Goal: Information Seeking & Learning: Learn about a topic

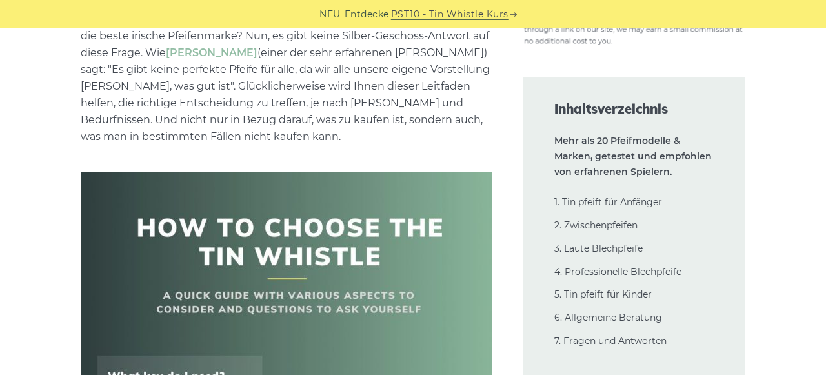
scroll to position [335, 0]
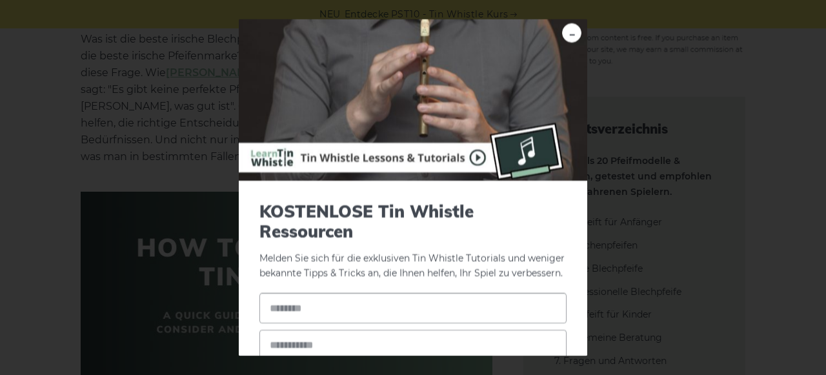
click at [692, 143] on div "- KOSTENLOSE Tin Whistle Ressourcen Melden Sie sich für die exklusiven Tin Whis…" at bounding box center [413, 187] width 826 height 375
click at [568, 32] on link "-" at bounding box center [571, 32] width 19 height 19
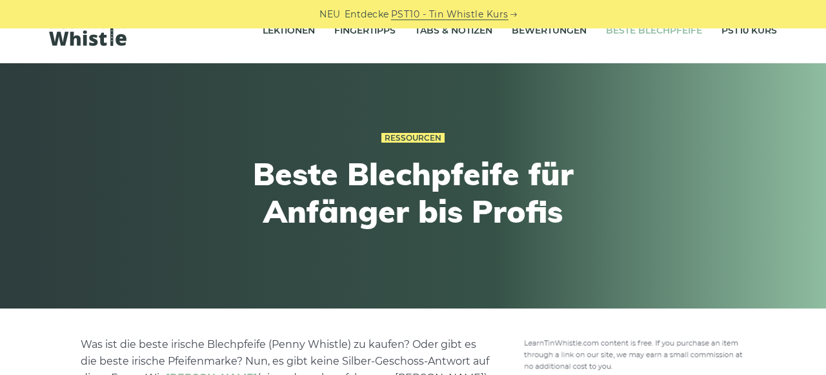
scroll to position [0, 0]
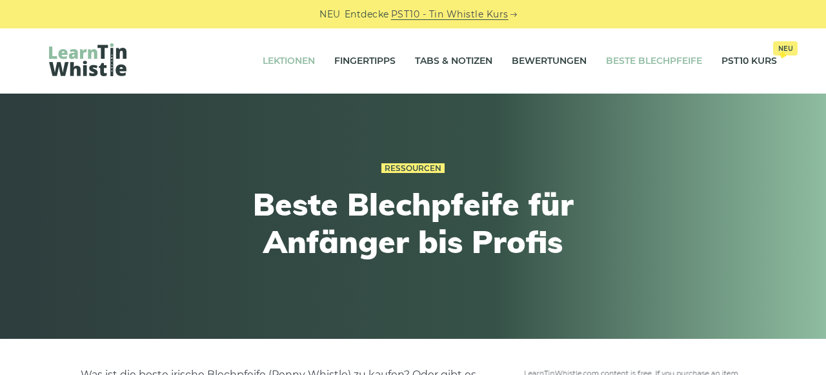
click at [279, 61] on link "Lektionen" at bounding box center [289, 61] width 52 height 32
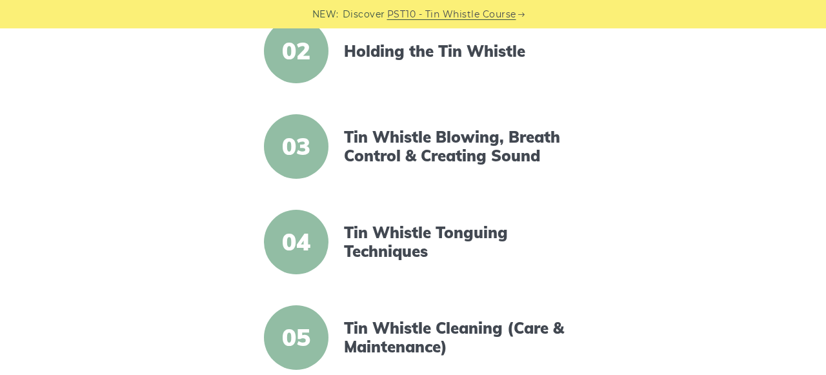
scroll to position [470, 0]
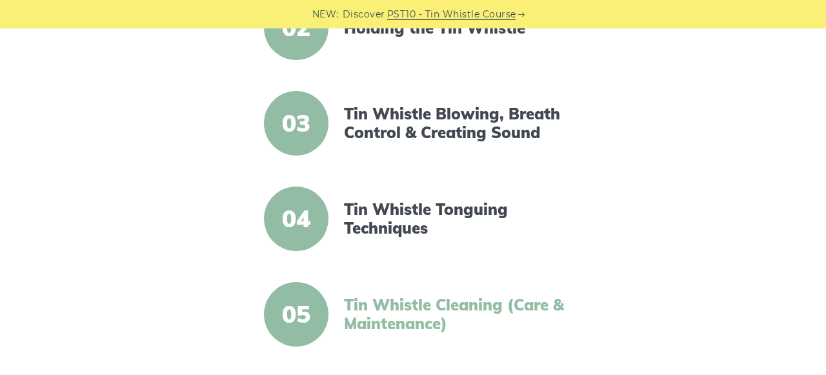
click at [433, 310] on link "Tin Whistle Cleaning (Care & Maintenance)" at bounding box center [455, 313] width 222 height 37
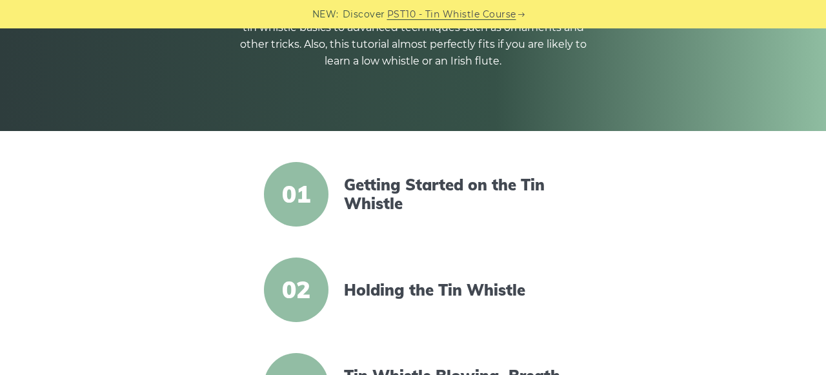
scroll to position [201, 0]
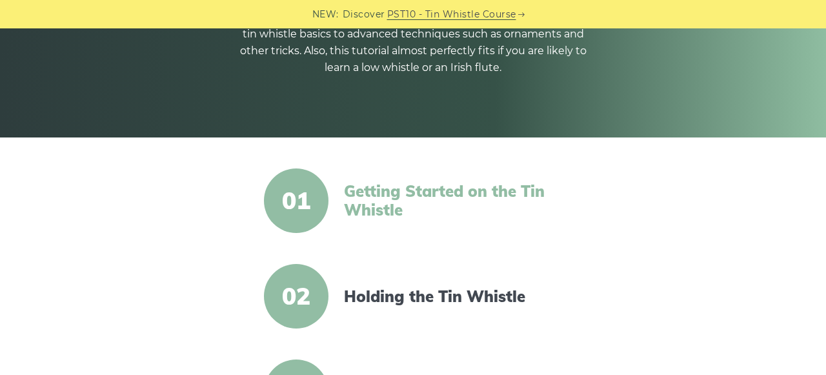
click at [372, 190] on link "Getting Started on the Tin Whistle" at bounding box center [455, 200] width 222 height 37
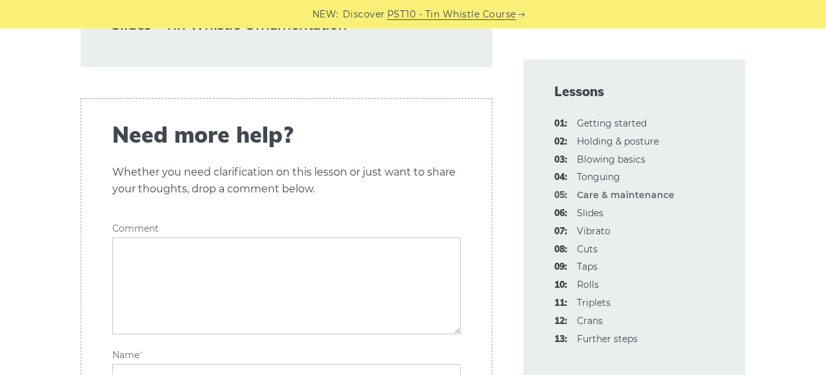
scroll to position [1744, 0]
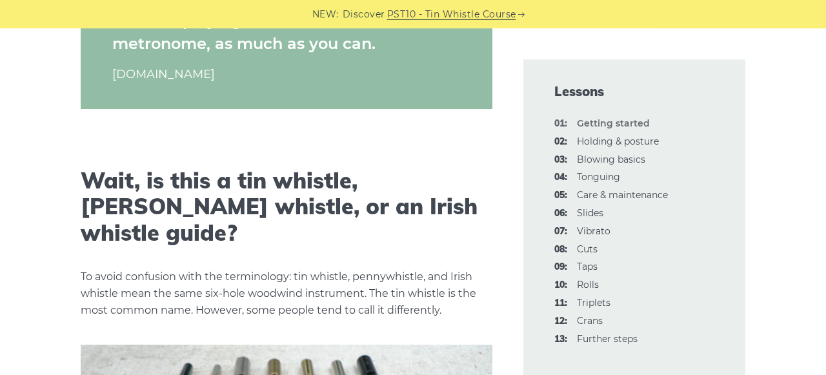
scroll to position [2080, 0]
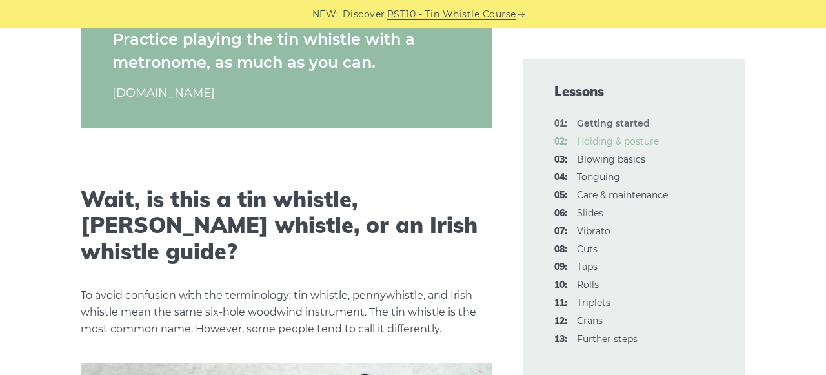
click at [630, 141] on link "02: Holding & posture" at bounding box center [618, 141] width 82 height 12
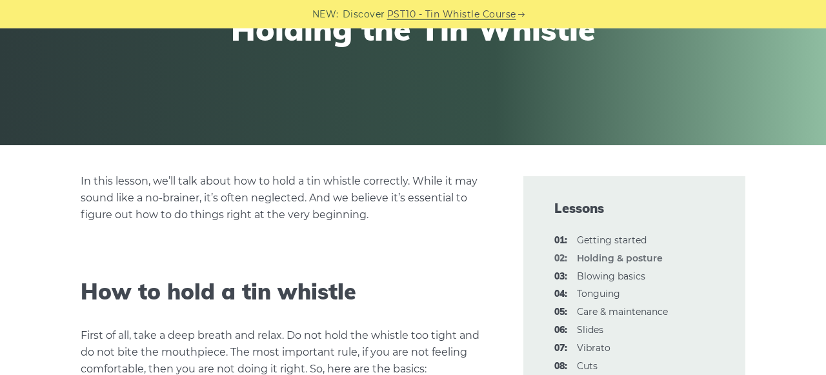
scroll to position [201, 0]
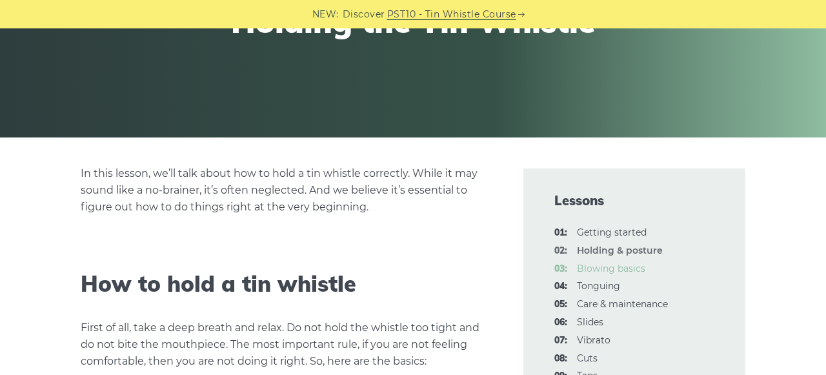
click at [620, 268] on link "03: Blowing basics" at bounding box center [611, 269] width 68 height 12
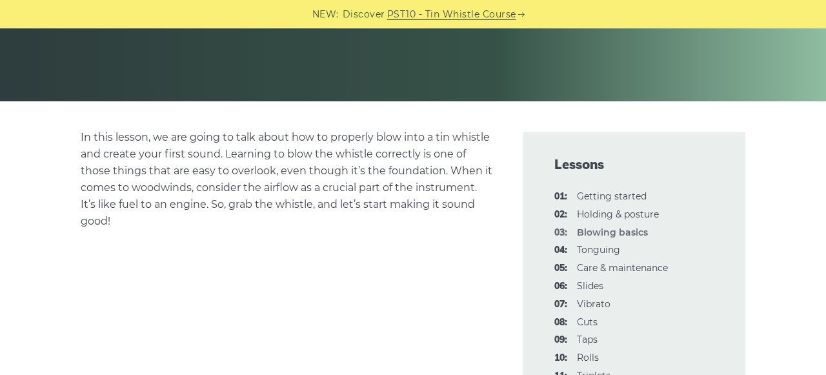
scroll to position [268, 0]
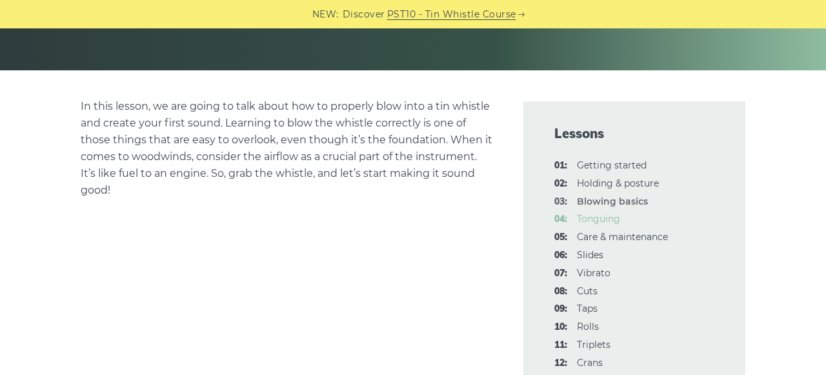
click at [604, 220] on link "04: Tonguing" at bounding box center [598, 219] width 43 height 12
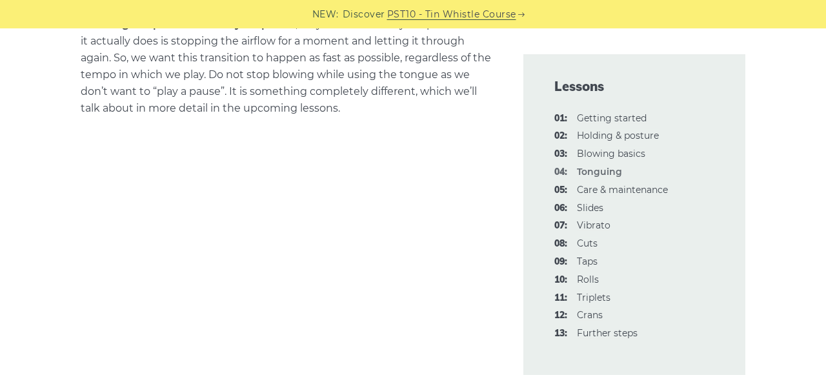
scroll to position [1006, 0]
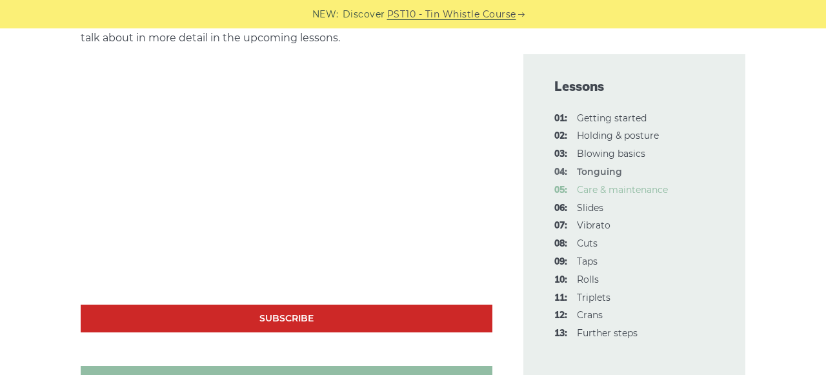
click at [612, 190] on link "05: Care & maintenance" at bounding box center [622, 190] width 91 height 12
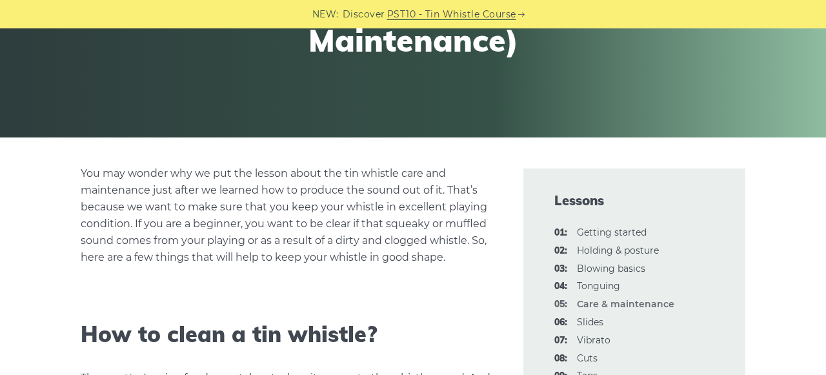
scroll to position [268, 0]
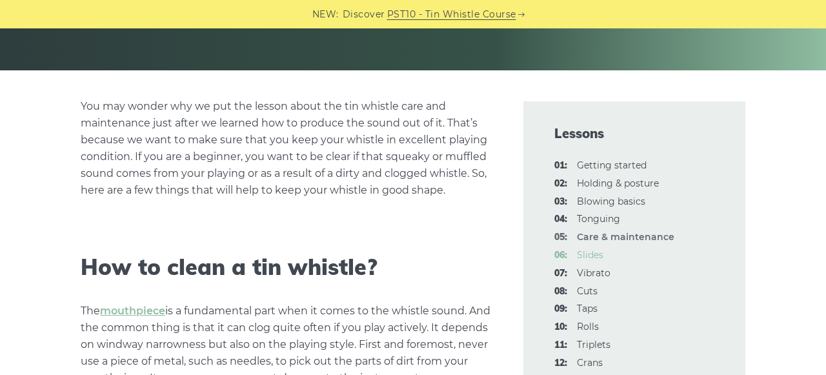
click at [595, 254] on link "06: Slides" at bounding box center [590, 255] width 26 height 12
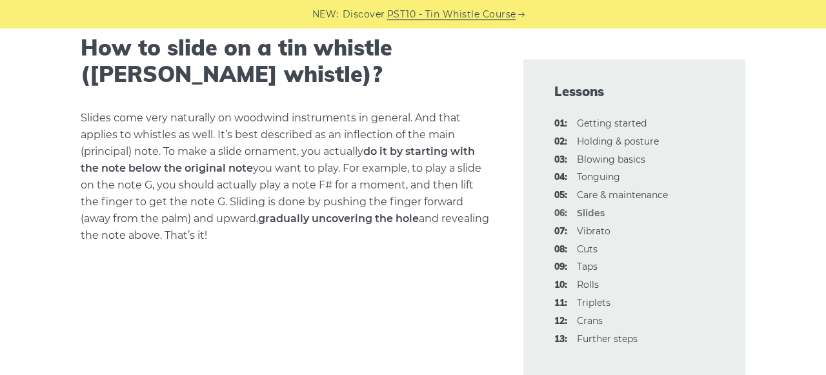
scroll to position [268, 0]
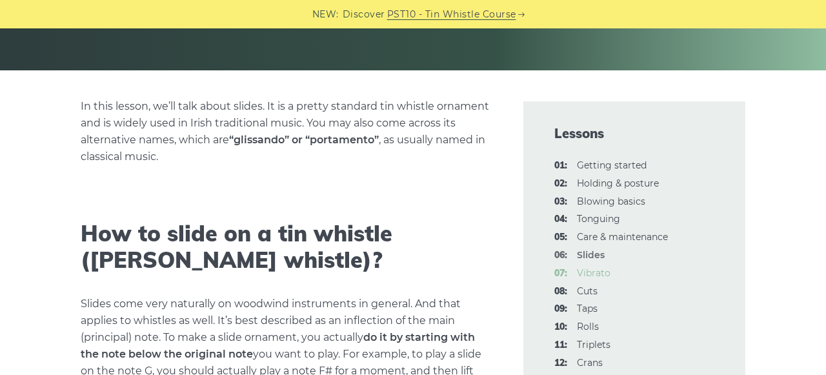
click at [593, 275] on link "07: Vibrato" at bounding box center [594, 273] width 34 height 12
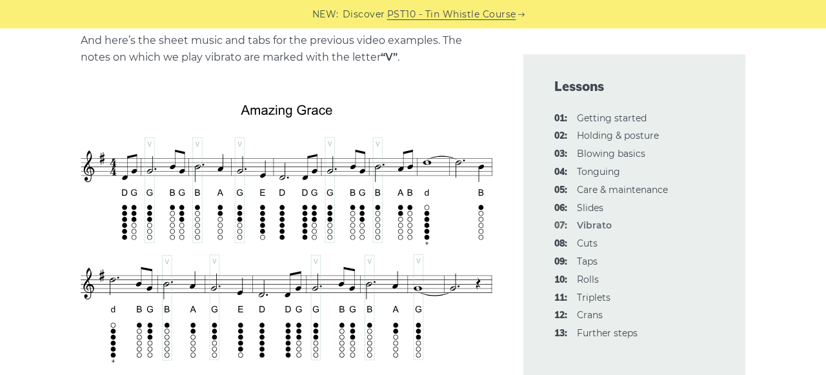
scroll to position [2549, 0]
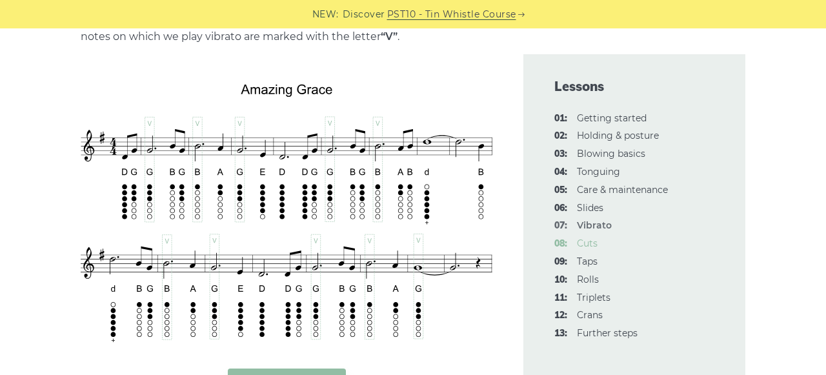
click at [584, 246] on link "08: Cuts" at bounding box center [587, 243] width 21 height 12
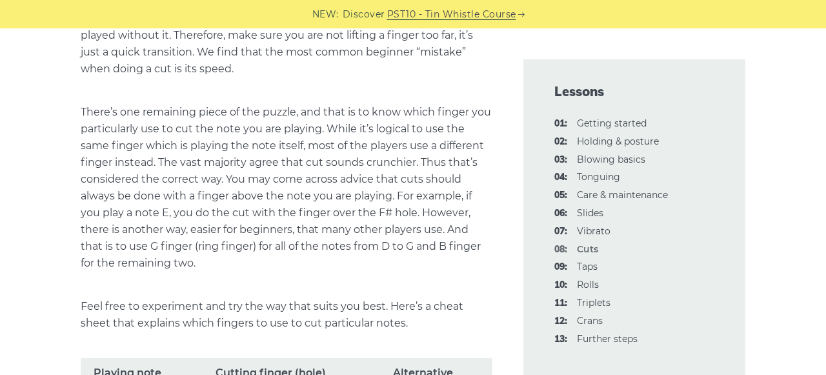
scroll to position [403, 0]
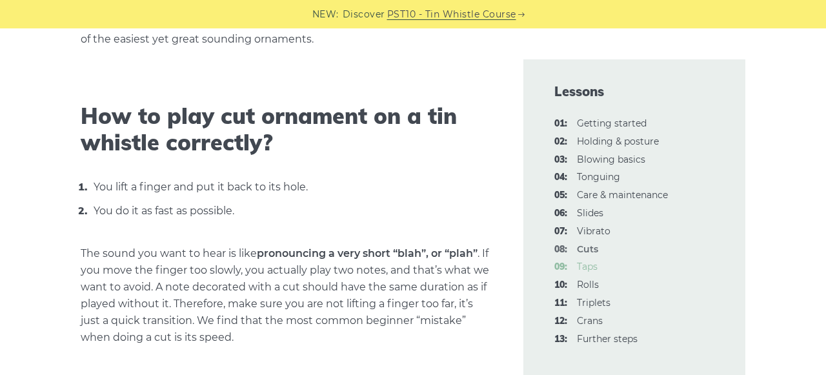
click at [590, 268] on link "09: Taps" at bounding box center [587, 267] width 21 height 12
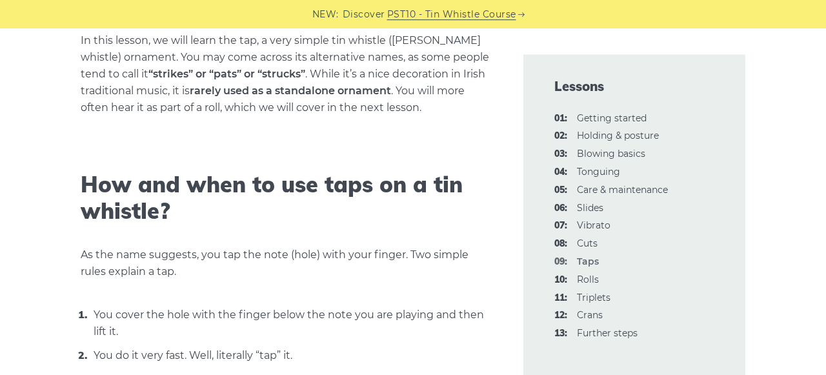
scroll to position [335, 0]
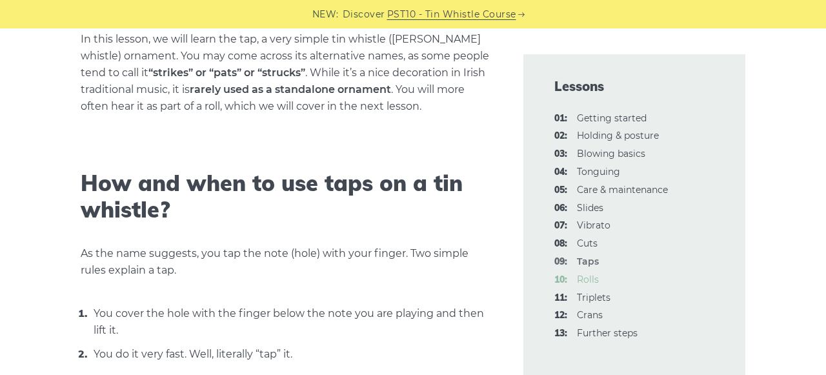
click at [589, 278] on link "10: Rolls" at bounding box center [588, 280] width 22 height 12
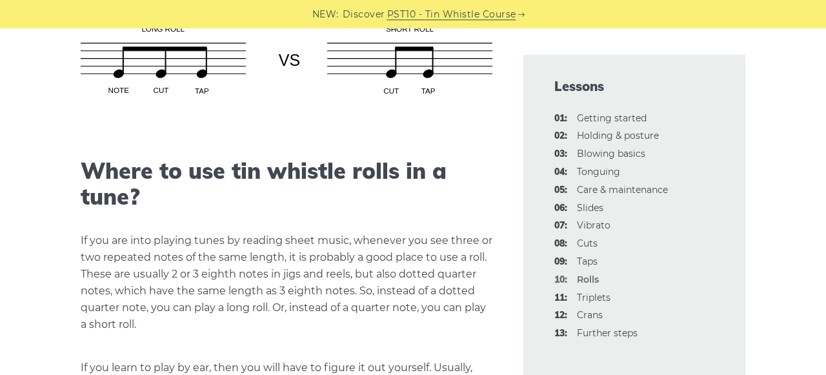
scroll to position [1441, 0]
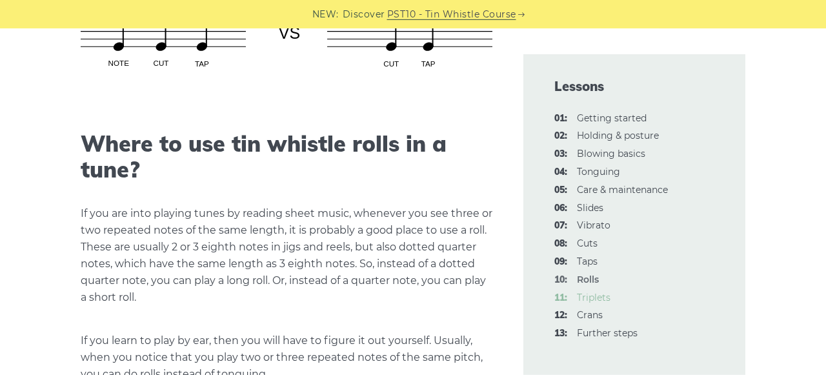
click at [598, 299] on link "11: Triplets" at bounding box center [594, 298] width 34 height 12
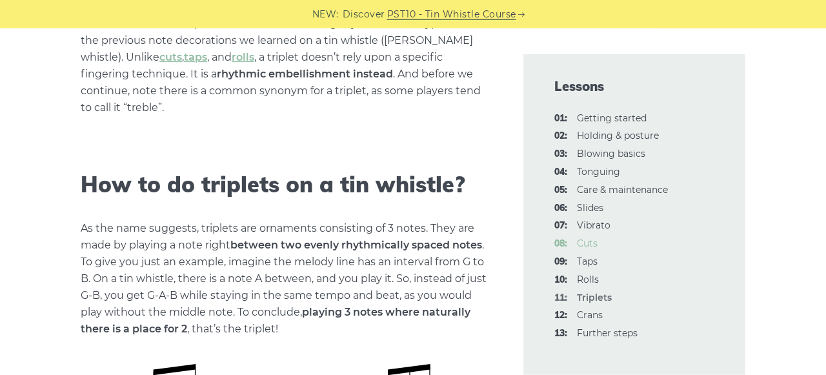
scroll to position [403, 0]
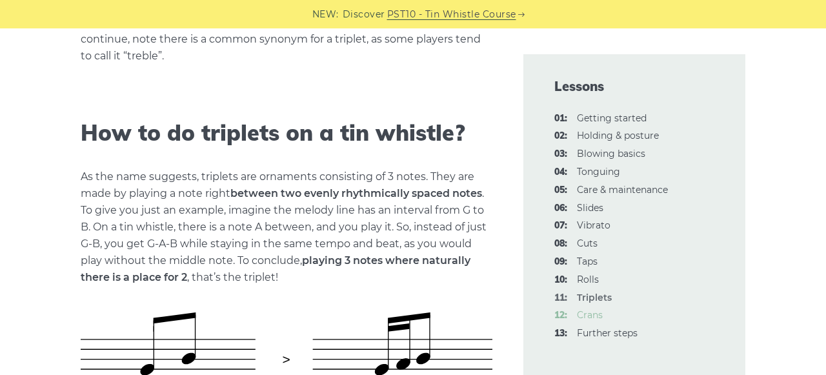
click at [592, 315] on link "12: Crans" at bounding box center [590, 315] width 26 height 12
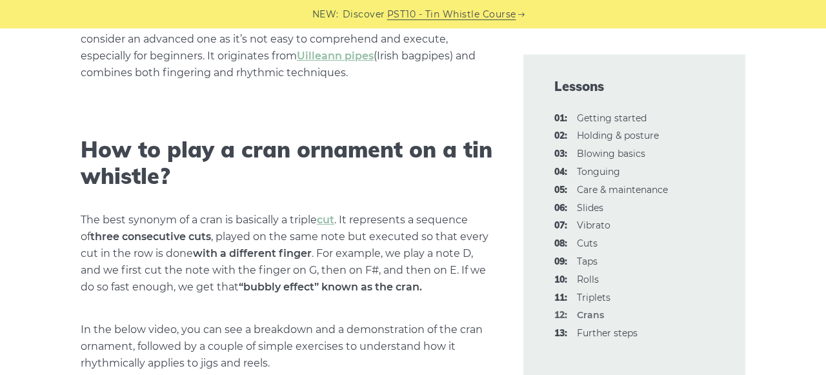
scroll to position [403, 0]
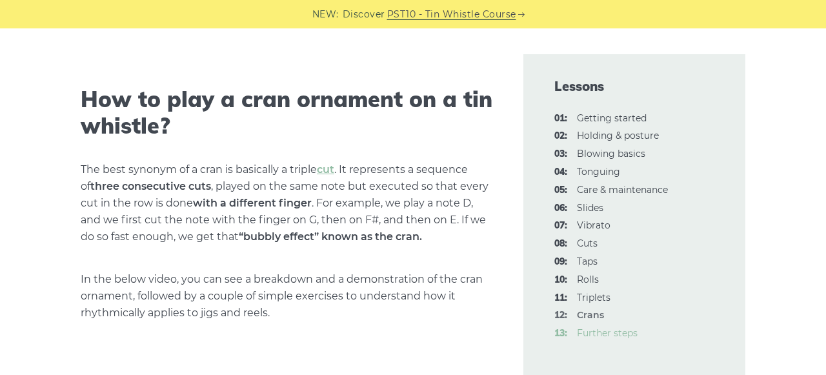
click at [612, 335] on link "13: Further steps" at bounding box center [607, 333] width 61 height 12
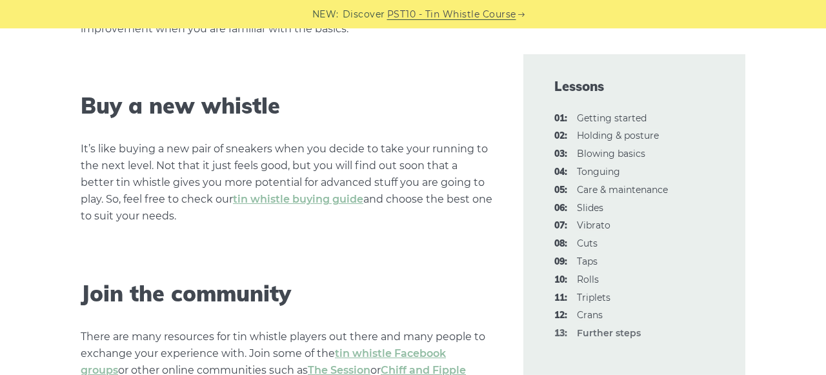
scroll to position [1811, 0]
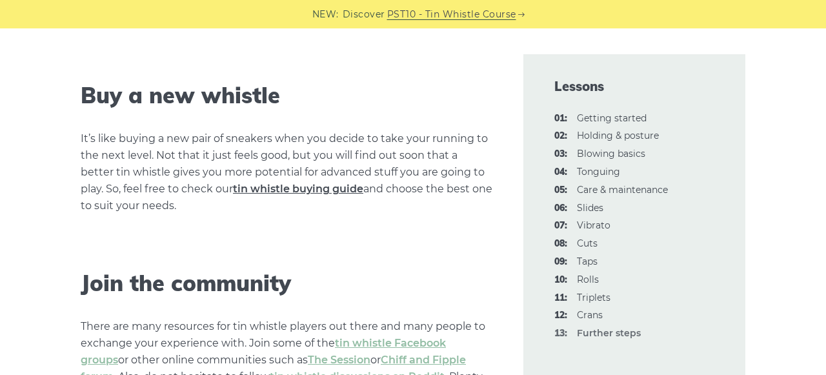
click at [287, 188] on link "tin whistle buying guide" at bounding box center [298, 189] width 130 height 12
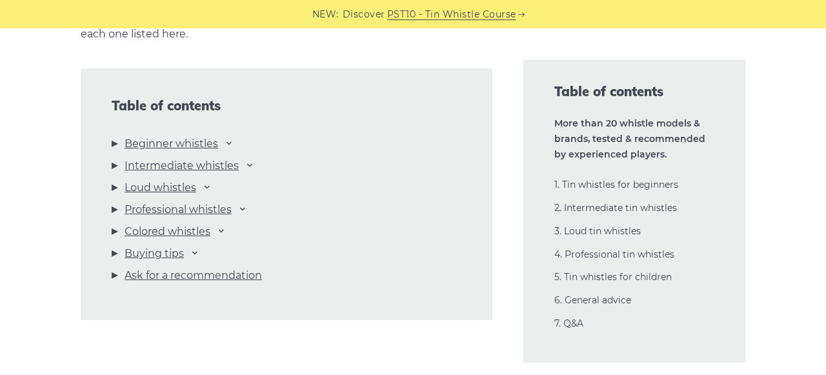
scroll to position [1409, 0]
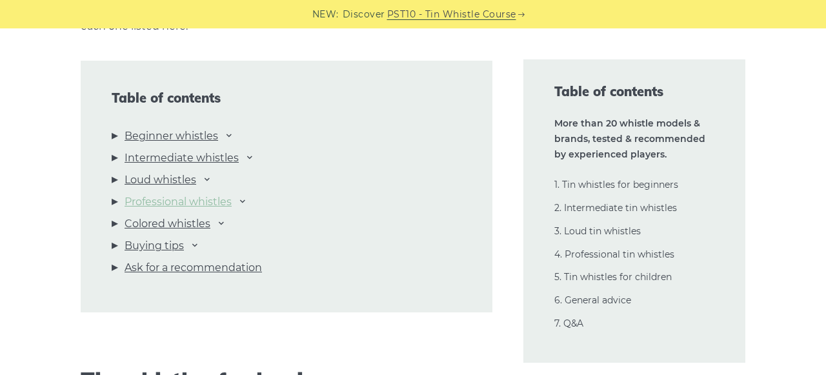
click at [209, 200] on link "Professional whistles" at bounding box center [178, 202] width 107 height 17
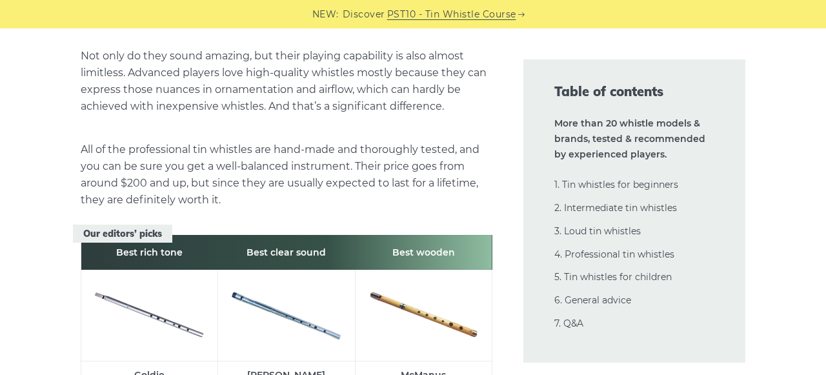
scroll to position [18214, 0]
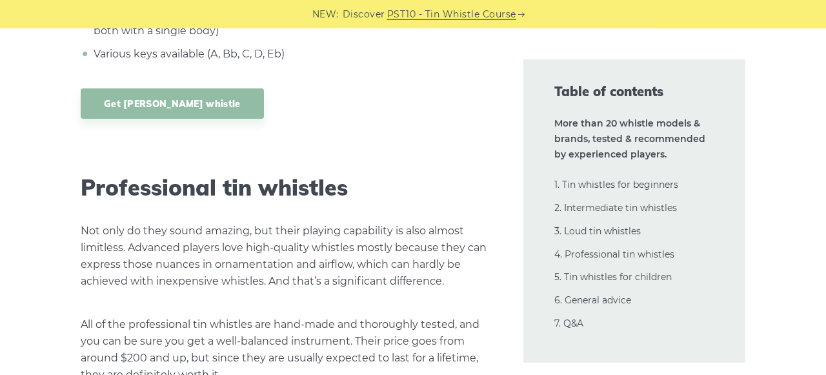
scroll to position [18013, 0]
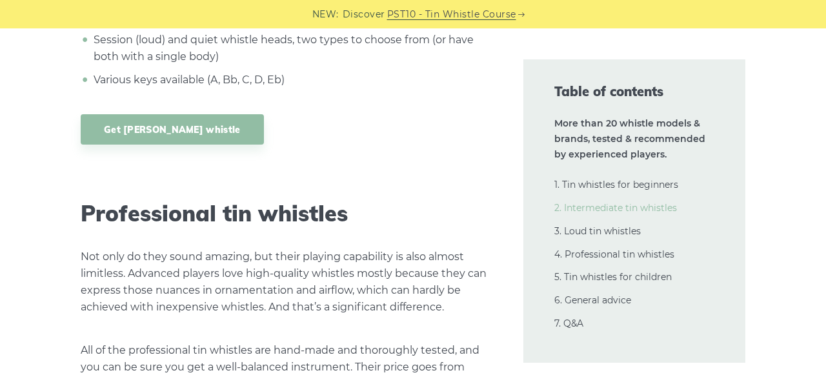
click at [626, 208] on link "2. Intermediate tin whistles" at bounding box center [615, 208] width 123 height 12
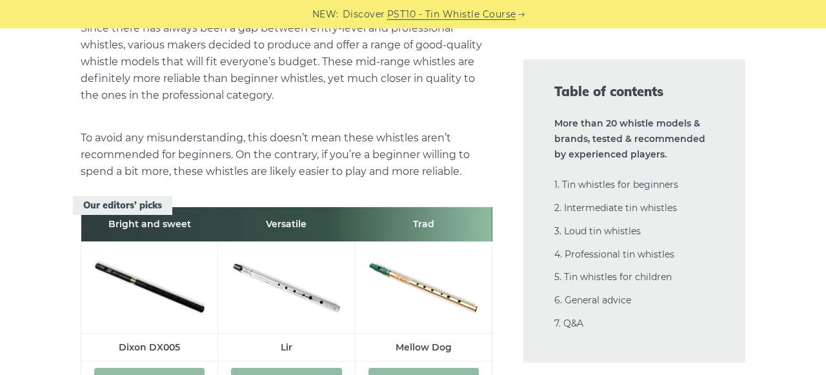
scroll to position [7153, 0]
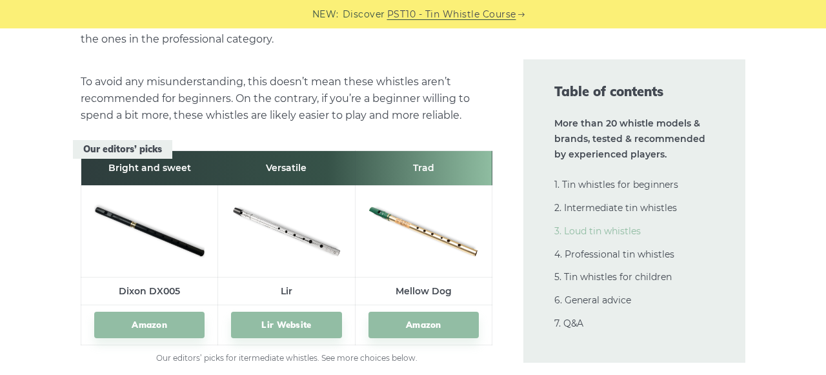
click at [626, 233] on link "3. Loud tin whistles" at bounding box center [597, 231] width 86 height 12
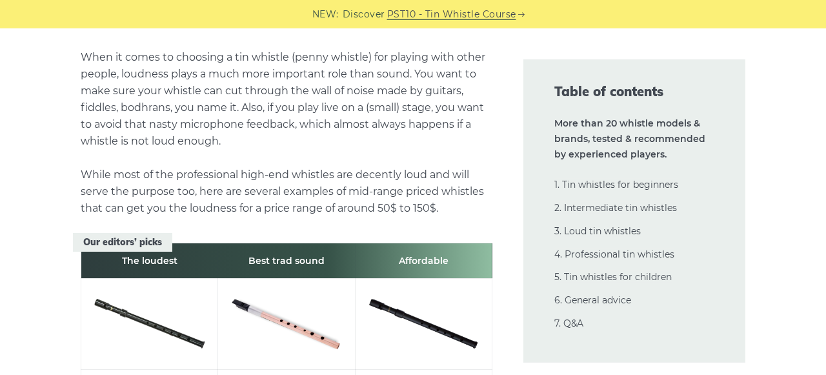
scroll to position [13953, 0]
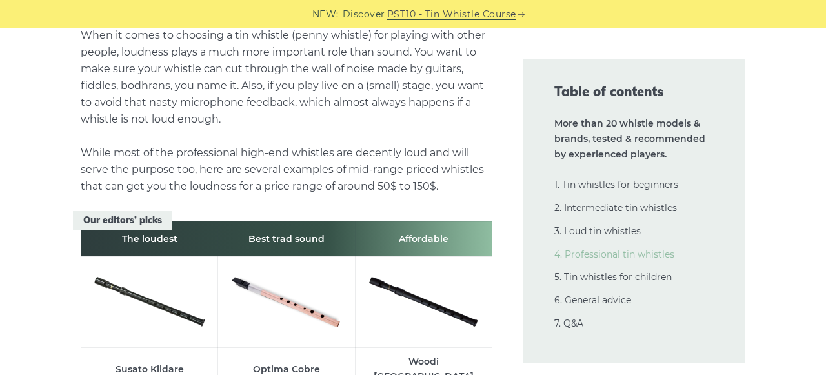
click at [623, 255] on link "4. Professional tin whistles" at bounding box center [614, 254] width 120 height 12
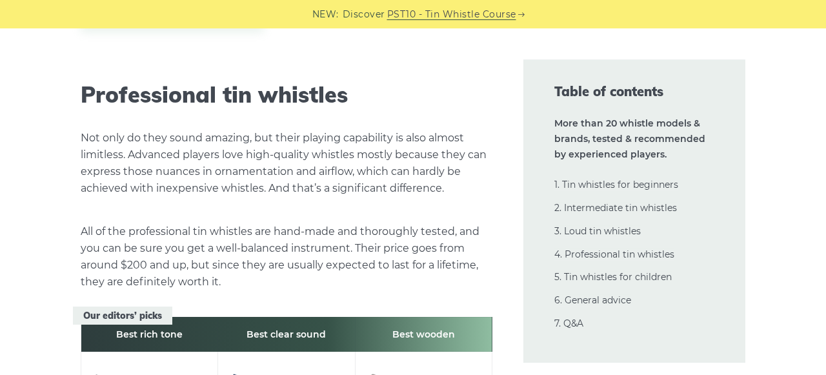
scroll to position [18080, 0]
